Goal: Task Accomplishment & Management: Use online tool/utility

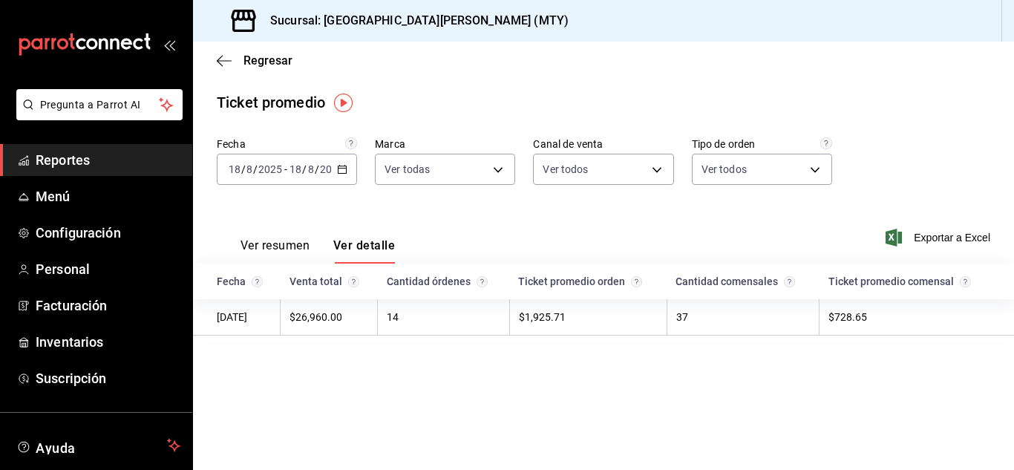
click at [230, 64] on icon "button" at bounding box center [224, 60] width 15 height 13
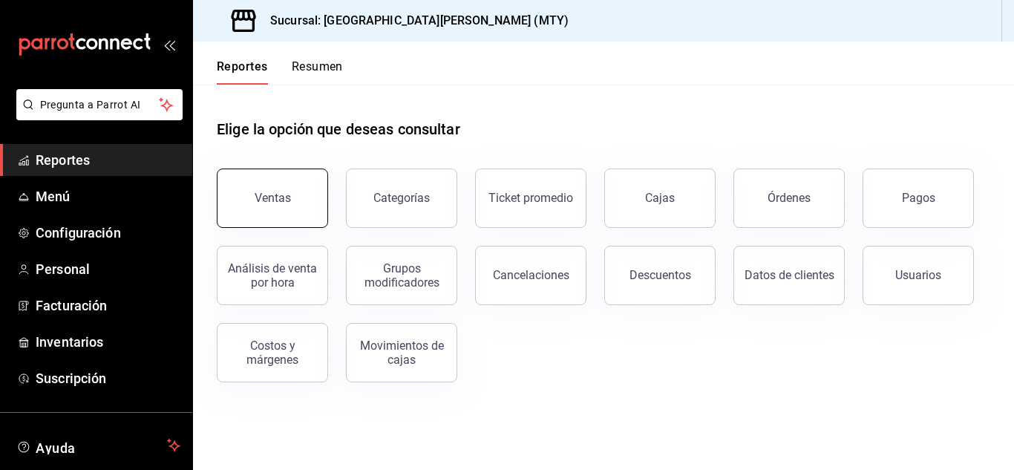
click at [288, 197] on div "Ventas" at bounding box center [273, 198] width 36 height 14
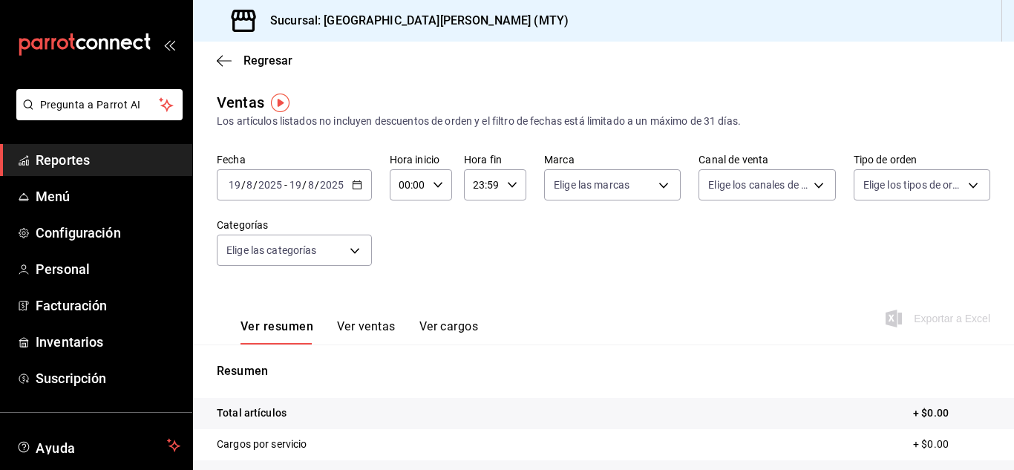
click at [356, 179] on div "[DATE] [DATE] - [DATE] [DATE]" at bounding box center [294, 184] width 155 height 31
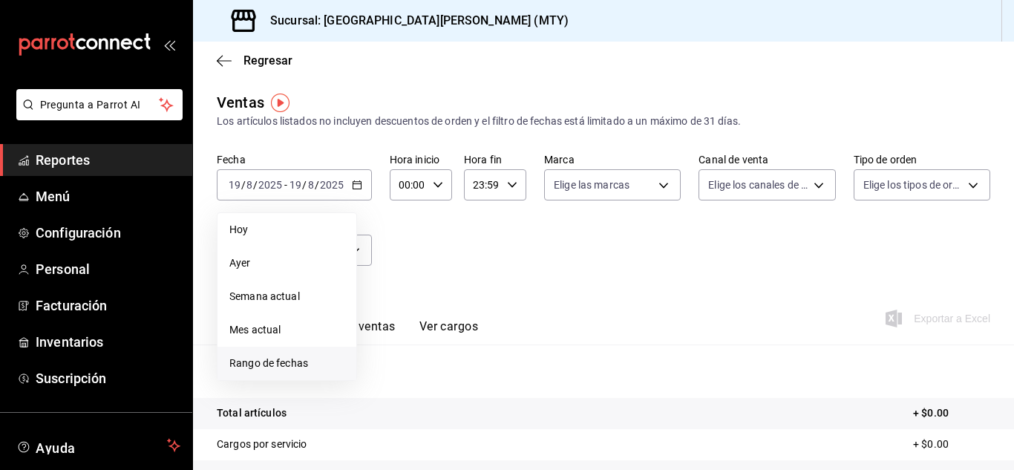
click at [273, 364] on span "Rango de fechas" at bounding box center [286, 364] width 115 height 16
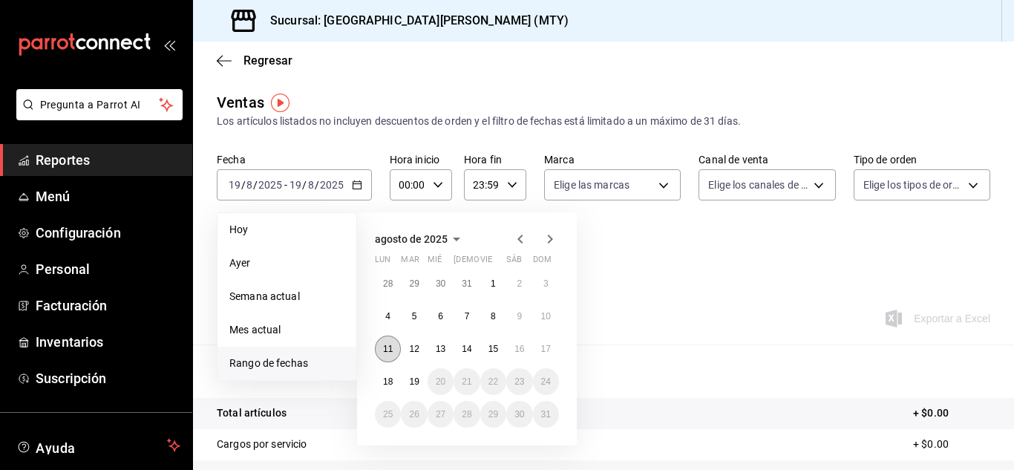
click at [391, 347] on abbr "11" at bounding box center [388, 349] width 10 height 10
click at [540, 351] on button "17" at bounding box center [546, 349] width 26 height 27
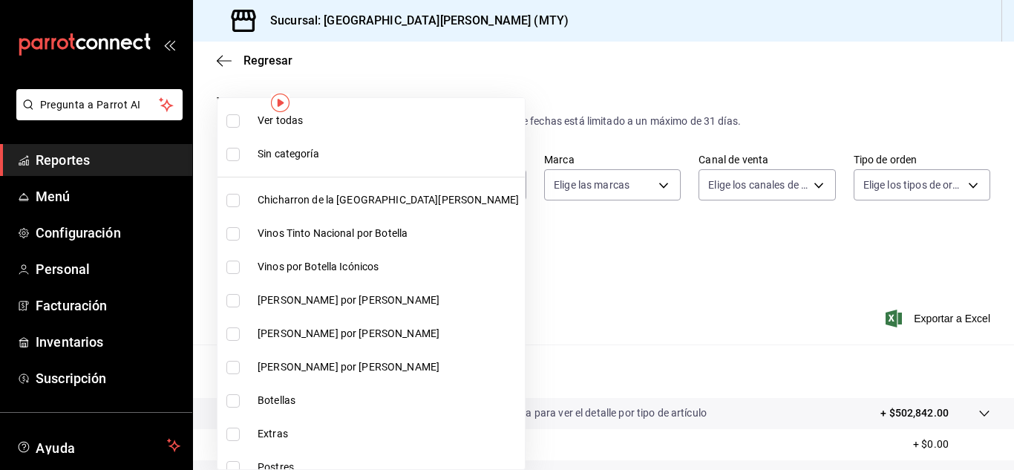
click at [370, 262] on body "Pregunta a Parrot AI Reportes Menú Configuración Personal Facturación Inventari…" at bounding box center [507, 235] width 1014 height 470
click at [273, 202] on span "Chicharron de la [GEOGRAPHIC_DATA][PERSON_NAME]" at bounding box center [388, 200] width 261 height 16
type input "f0f1c746-f3c3-4ccc-a6c7-92491a04bd66"
checkbox input "true"
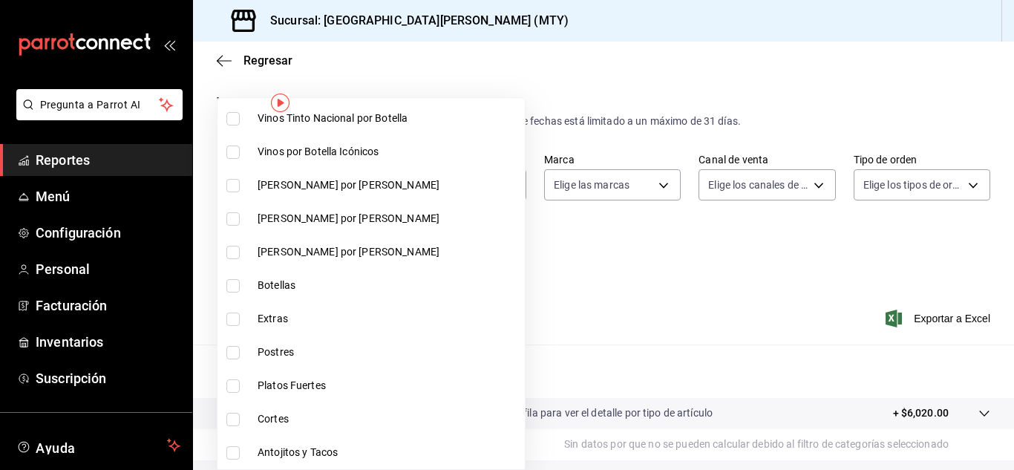
scroll to position [148, 0]
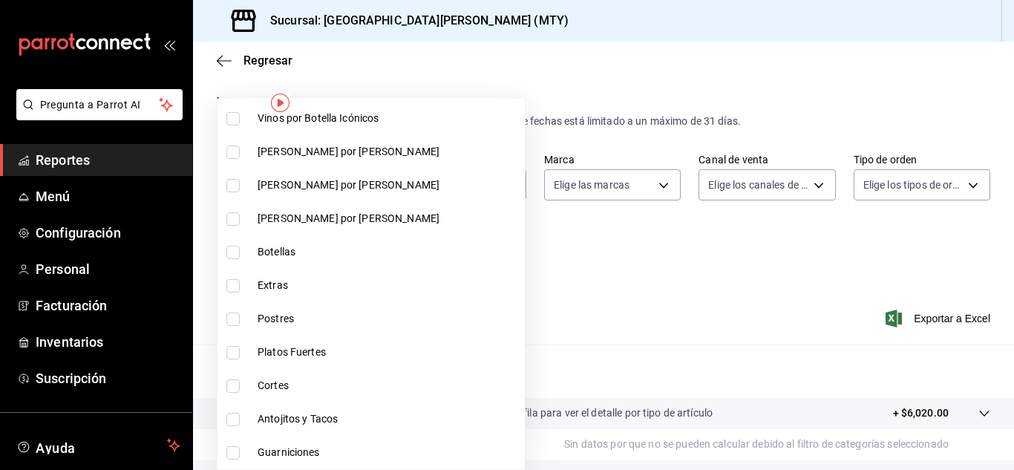
click at [273, 289] on span "Extras" at bounding box center [388, 286] width 261 height 16
type input "f0f1c746-f3c3-4ccc-a6c7-92491a04bd66,ce59e6b0-fd83-4b10-87da-79468a59da8e"
checkbox input "true"
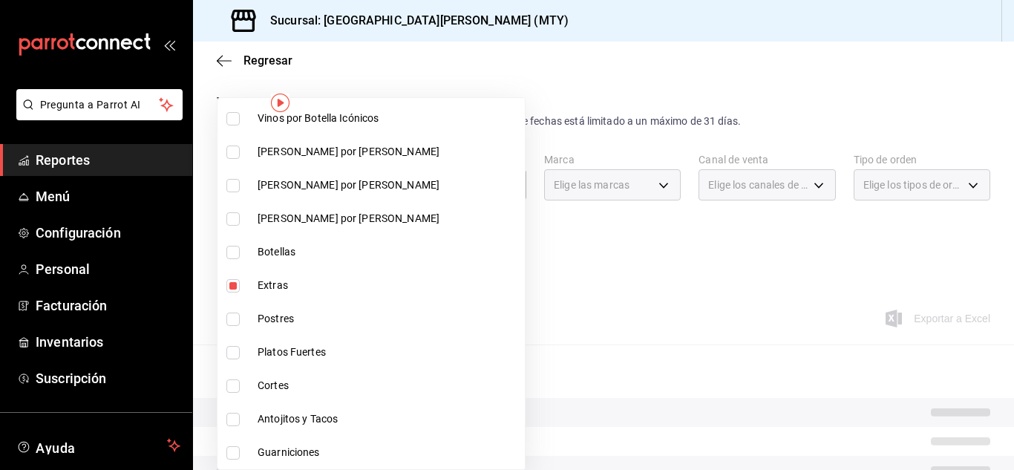
click at [272, 319] on span "Postres" at bounding box center [388, 319] width 261 height 16
type input "f0f1c746-f3c3-4ccc-a6c7-92491a04bd66,ce59e6b0-fd83-4b10-87da-79468a59da8e,b5dc4…"
checkbox input "true"
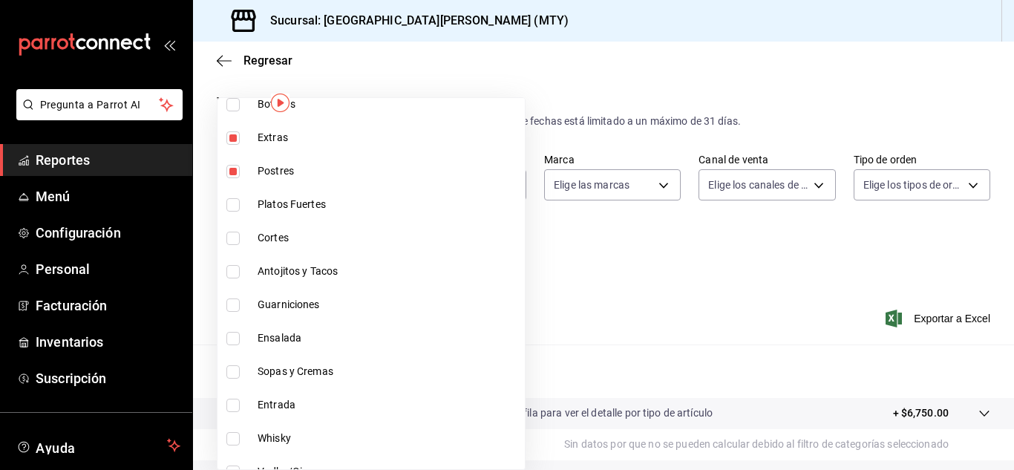
scroll to position [297, 0]
click at [264, 203] on span "Platos Fuertes" at bounding box center [388, 204] width 261 height 16
type input "f0f1c746-f3c3-4ccc-a6c7-92491a04bd66,ce59e6b0-fd83-4b10-87da-79468a59da8e,b5dc4…"
checkbox input "true"
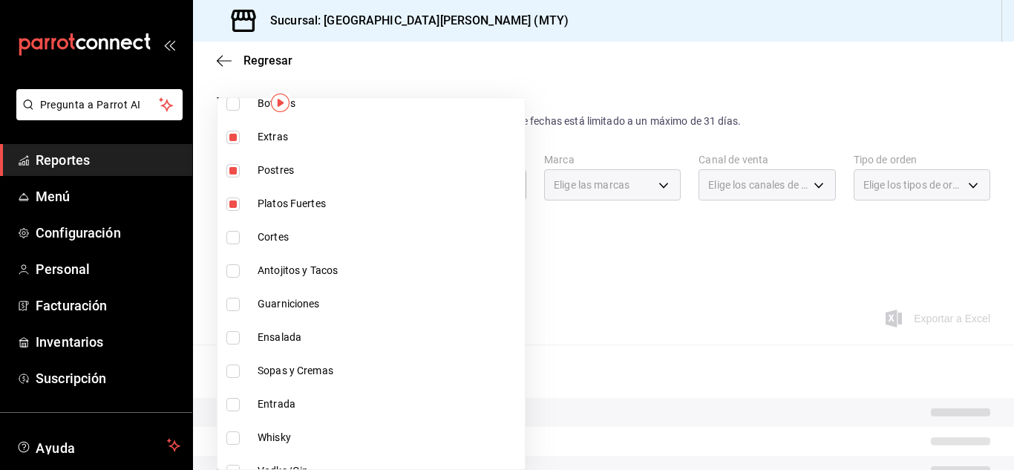
click at [264, 249] on li "Cortes" at bounding box center [371, 237] width 307 height 33
type input "f0f1c746-f3c3-4ccc-a6c7-92491a04bd66,ce59e6b0-fd83-4b10-87da-79468a59da8e,b5dc4…"
checkbox input "true"
click at [267, 277] on span "Antojitos y Tacos" at bounding box center [388, 271] width 261 height 16
type input "f0f1c746-f3c3-4ccc-a6c7-92491a04bd66,ce59e6b0-fd83-4b10-87da-79468a59da8e,b5dc4…"
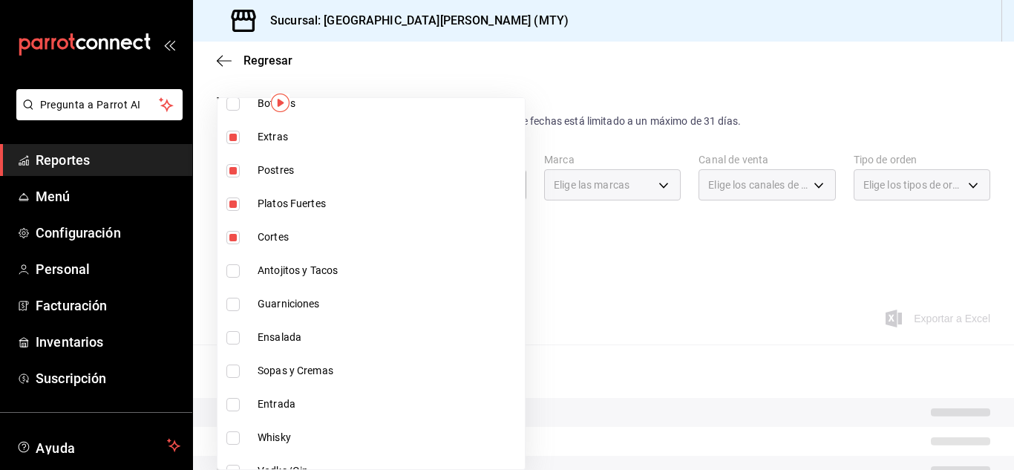
checkbox input "true"
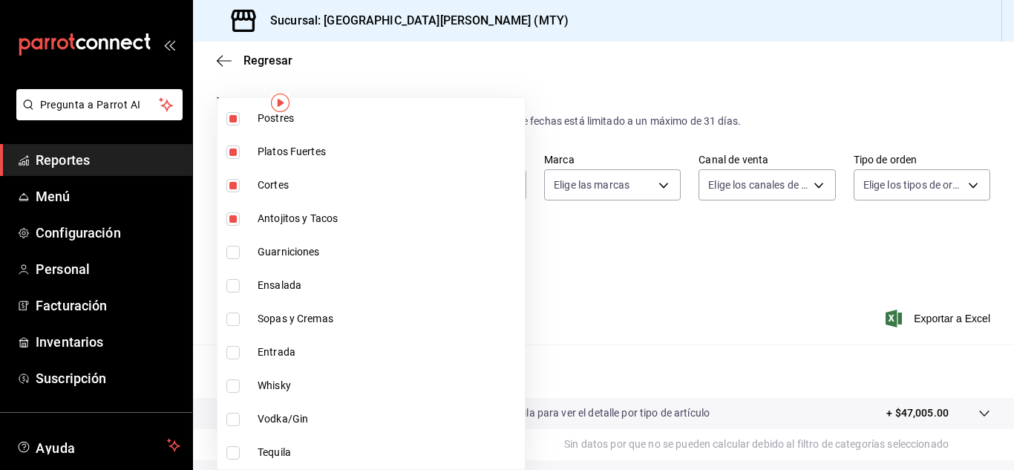
scroll to position [371, 0]
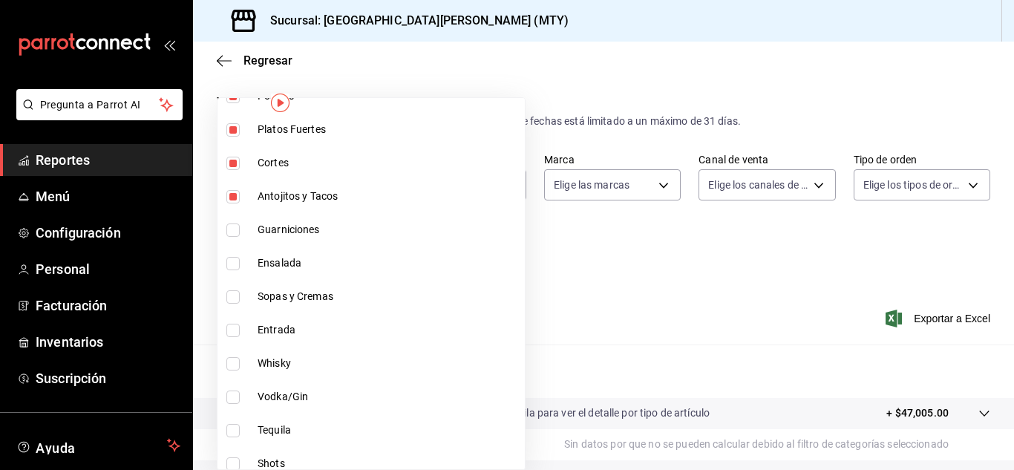
click at [269, 229] on span "Guarniciones" at bounding box center [388, 230] width 261 height 16
type input "f0f1c746-f3c3-4ccc-a6c7-92491a04bd66,ce59e6b0-fd83-4b10-87da-79468a59da8e,b5dc4…"
checkbox input "true"
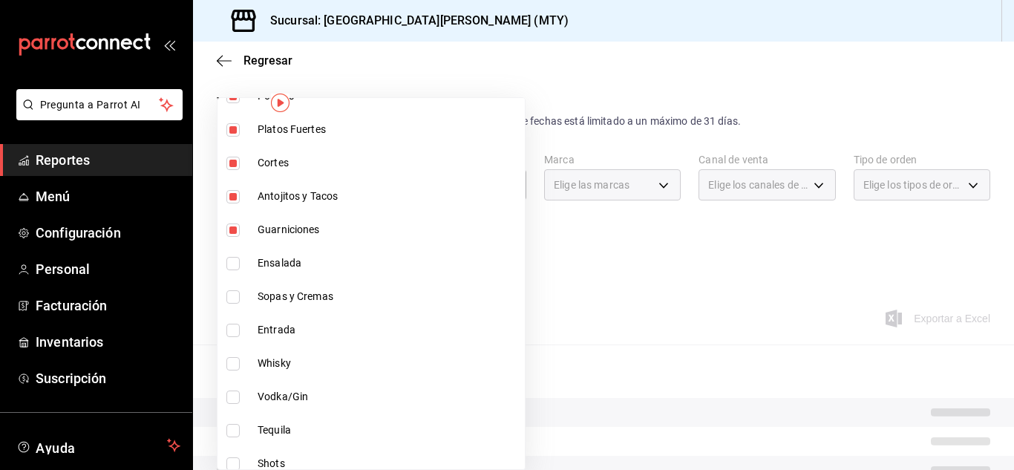
click at [270, 259] on span "Ensalada" at bounding box center [388, 263] width 261 height 16
type input "f0f1c746-f3c3-4ccc-a6c7-92491a04bd66,ce59e6b0-fd83-4b10-87da-79468a59da8e,b5dc4…"
checkbox input "true"
click at [270, 299] on span "Sopas y Cremas" at bounding box center [388, 297] width 261 height 16
type input "f0f1c746-f3c3-4ccc-a6c7-92491a04bd66,ce59e6b0-fd83-4b10-87da-79468a59da8e,b5dc4…"
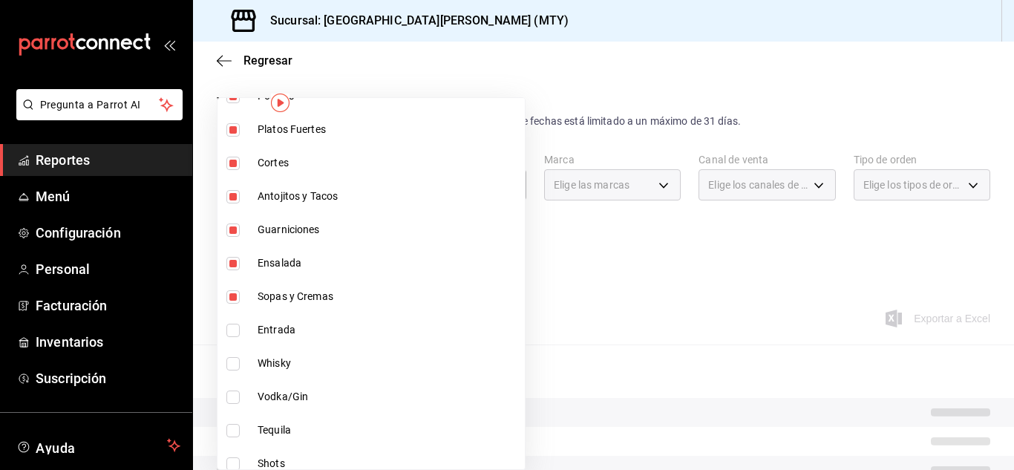
checkbox input "true"
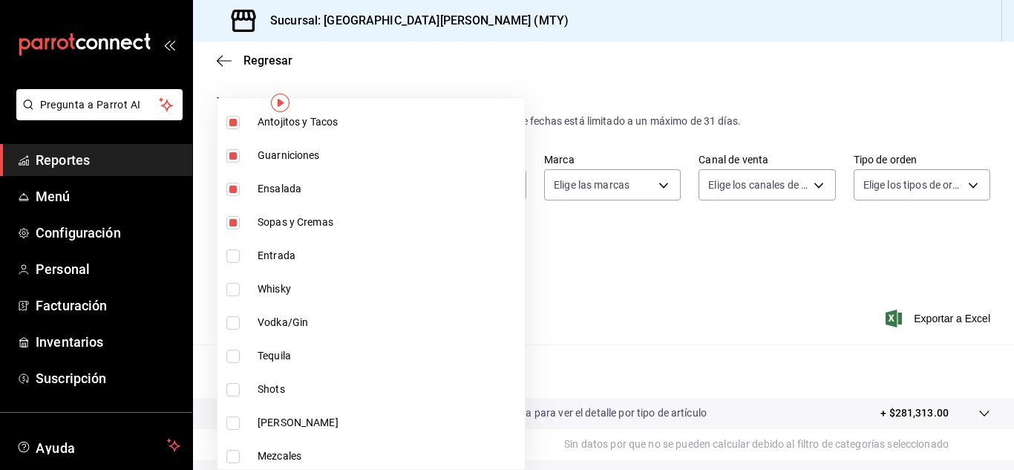
click at [269, 246] on li "Entrada" at bounding box center [371, 255] width 307 height 33
type input "f0f1c746-f3c3-4ccc-a6c7-92491a04bd66,ce59e6b0-fd83-4b10-87da-79468a59da8e,b5dc4…"
checkbox input "true"
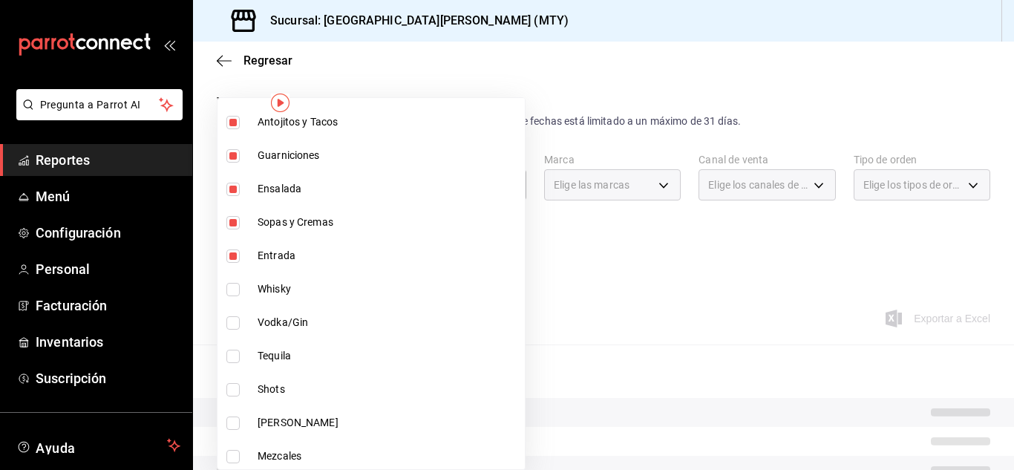
click at [273, 288] on span "Whisky" at bounding box center [388, 289] width 261 height 16
type input "f0f1c746-f3c3-4ccc-a6c7-92491a04bd66,ce59e6b0-fd83-4b10-87da-79468a59da8e,b5dc4…"
checkbox input "true"
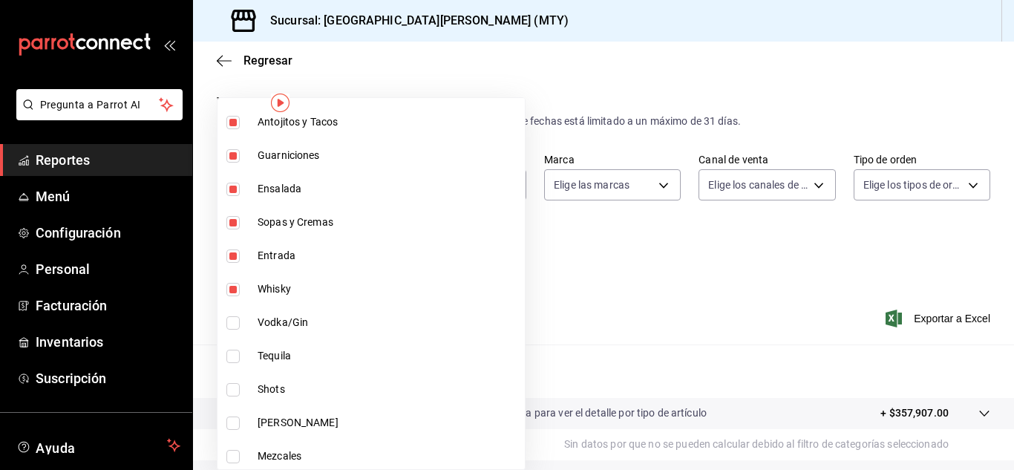
click at [278, 284] on span "Whisky" at bounding box center [388, 289] width 261 height 16
type input "f0f1c746-f3c3-4ccc-a6c7-92491a04bd66,ce59e6b0-fd83-4b10-87da-79468a59da8e,b5dc4…"
checkbox input "false"
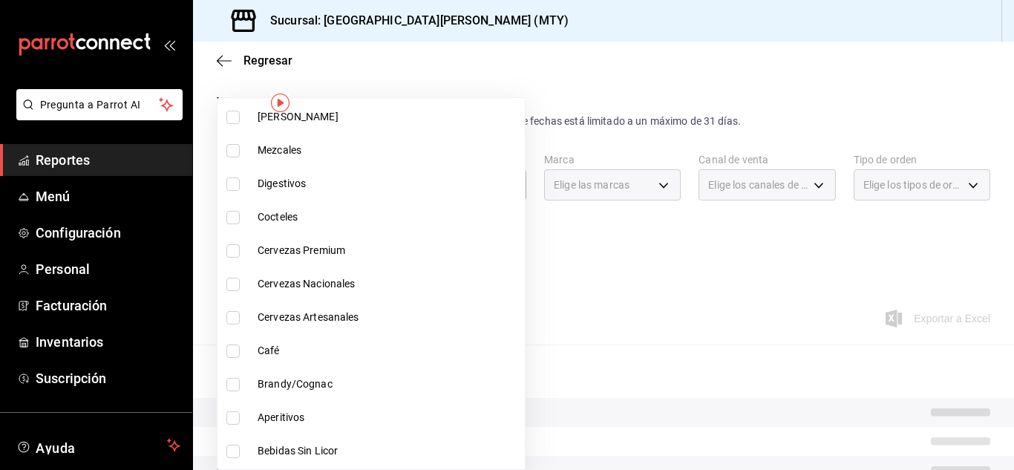
scroll to position [817, 0]
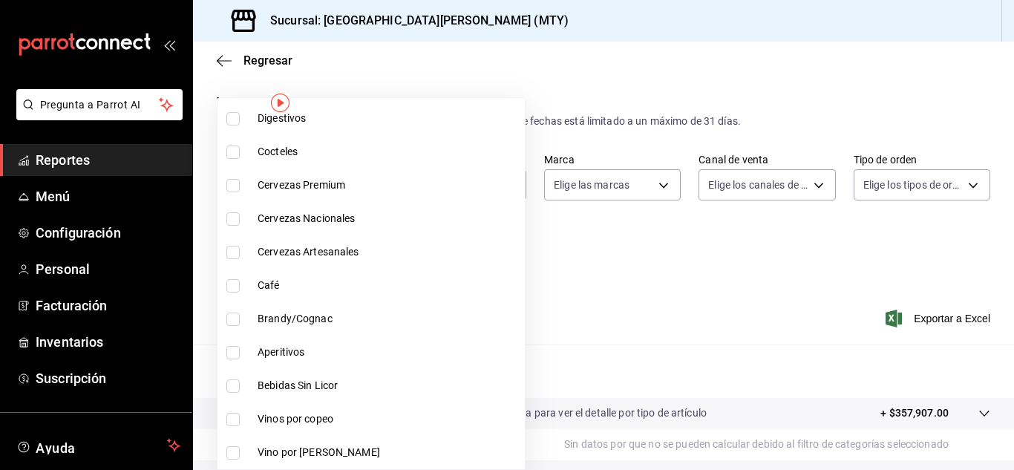
click at [535, 289] on div at bounding box center [507, 235] width 1014 height 470
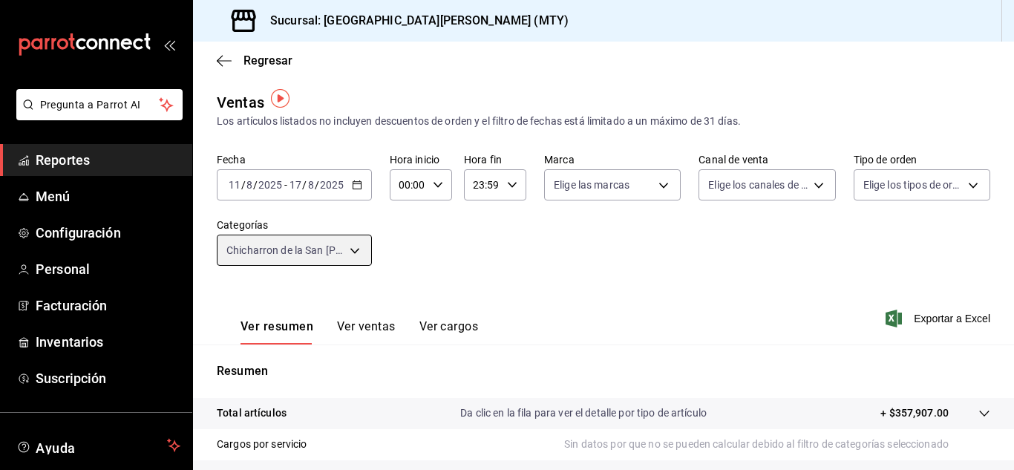
scroll to position [74, 0]
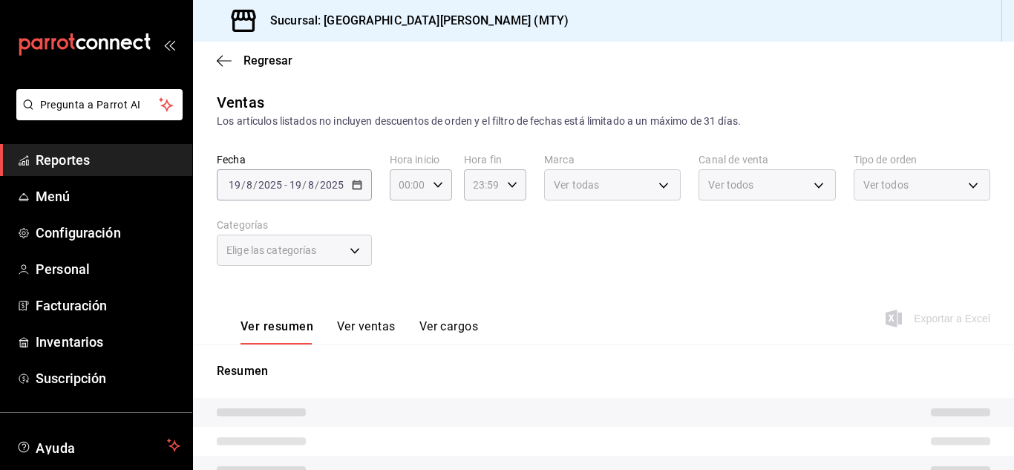
type input "f0f1c746-f3c3-4ccc-a6c7-92491a04bd66,ce59e6b0-fd83-4b10-87da-79468a59da8e,b5dc4…"
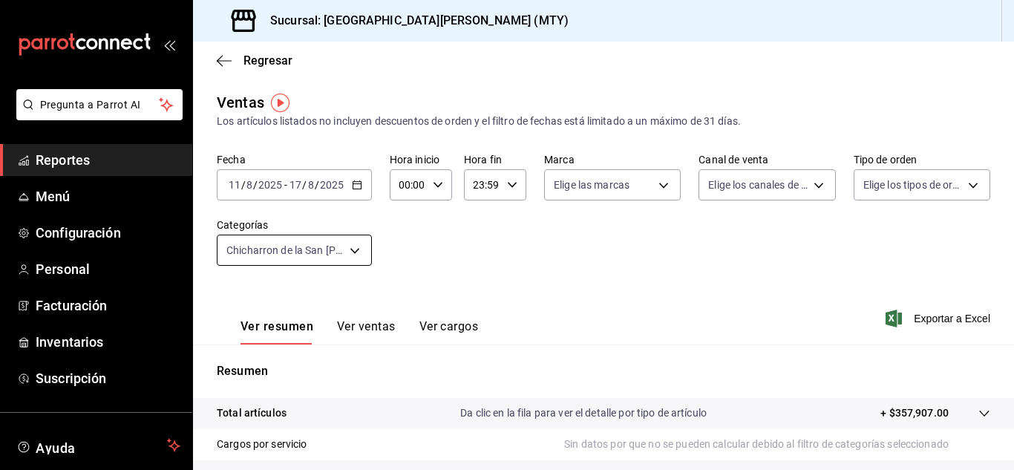
click at [352, 249] on body "Pregunta a Parrot AI Reportes Menú Configuración Personal Facturación Inventari…" at bounding box center [507, 235] width 1014 height 470
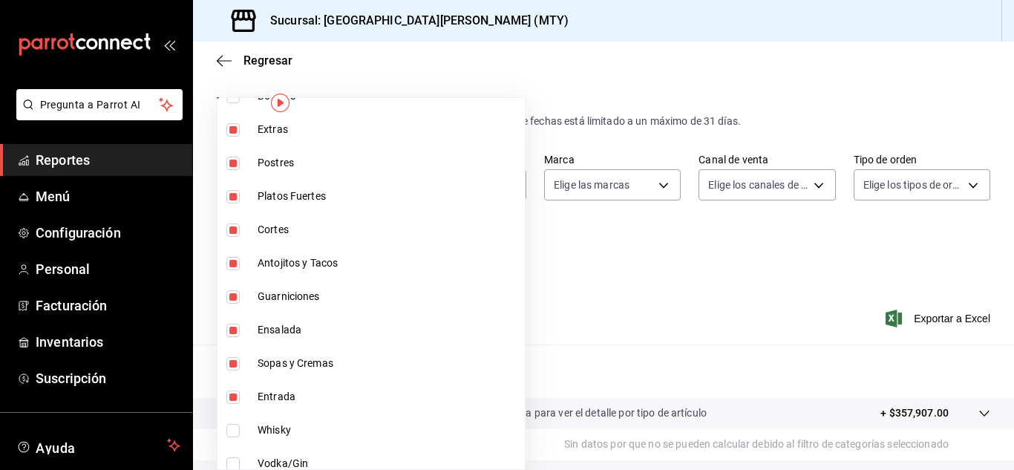
scroll to position [305, 0]
click at [509, 233] on div at bounding box center [507, 235] width 1014 height 470
